Goal: Task Accomplishment & Management: Manage account settings

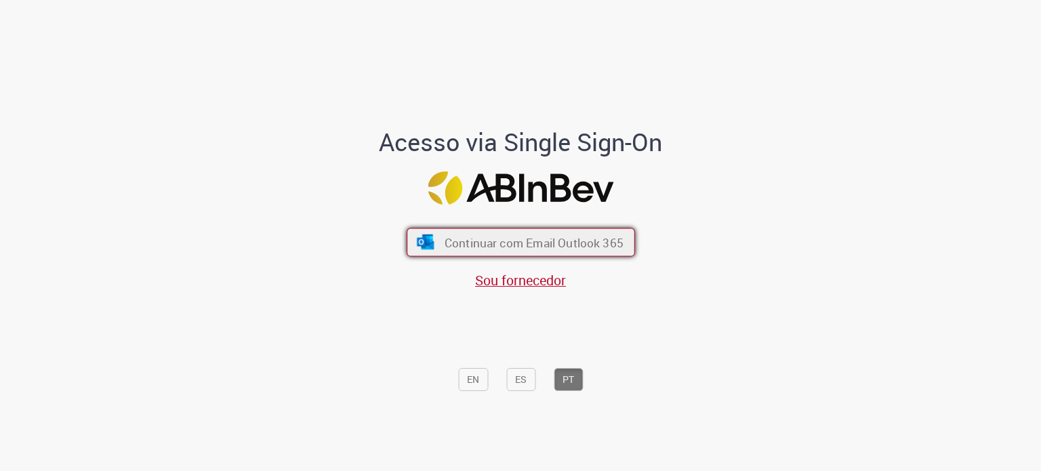
click at [460, 243] on span "Continuar com Email Outlook 365" at bounding box center [533, 242] width 179 height 16
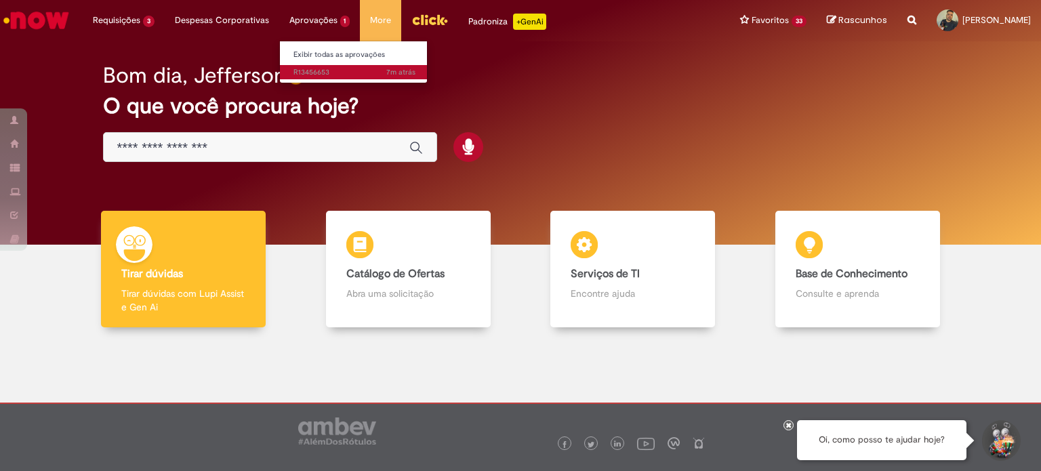
click at [310, 70] on span "7m atrás 7 minutos atrás R13456653" at bounding box center [354, 72] width 122 height 11
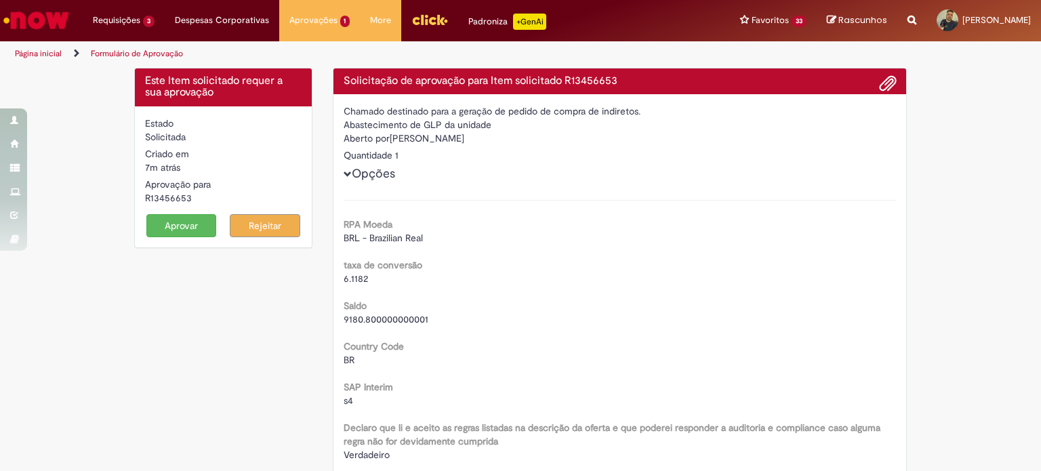
click at [171, 224] on button "Aprovar" at bounding box center [181, 225] width 70 height 23
